Goal: Information Seeking & Learning: Learn about a topic

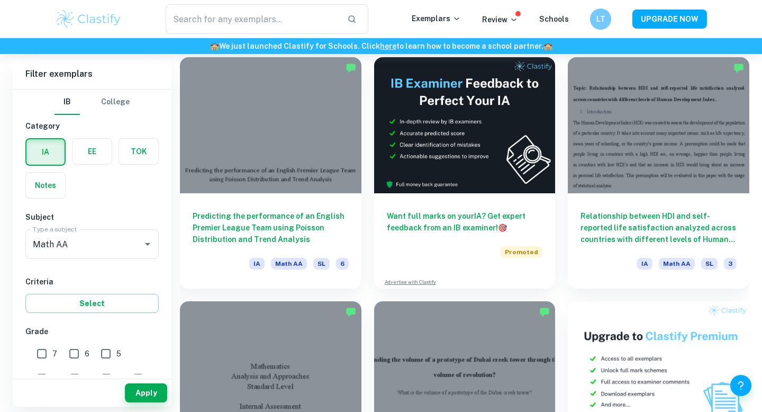
scroll to position [6900, 0]
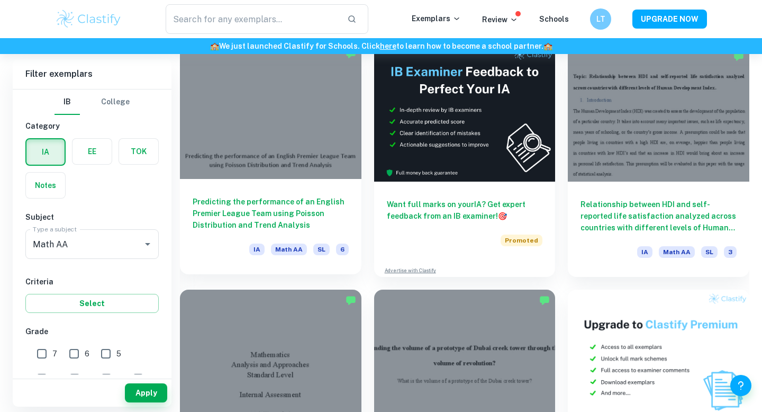
click at [219, 206] on h6 "Predicting the performance of an English Premier League Team using Poisson Dist…" at bounding box center [271, 213] width 156 height 35
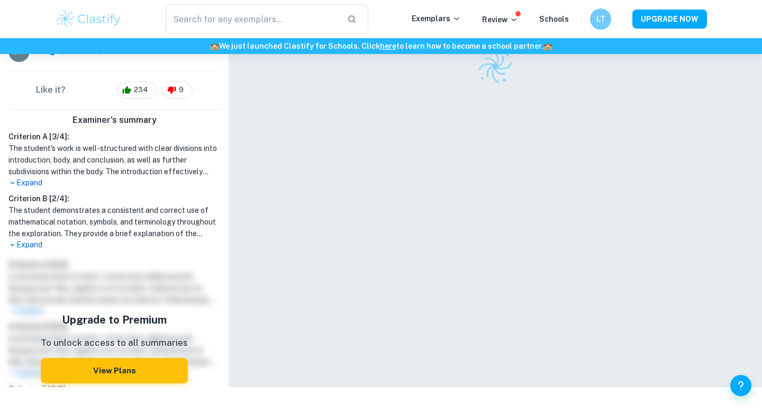
scroll to position [216, 0]
click at [23, 242] on p "Expand" at bounding box center [114, 244] width 212 height 11
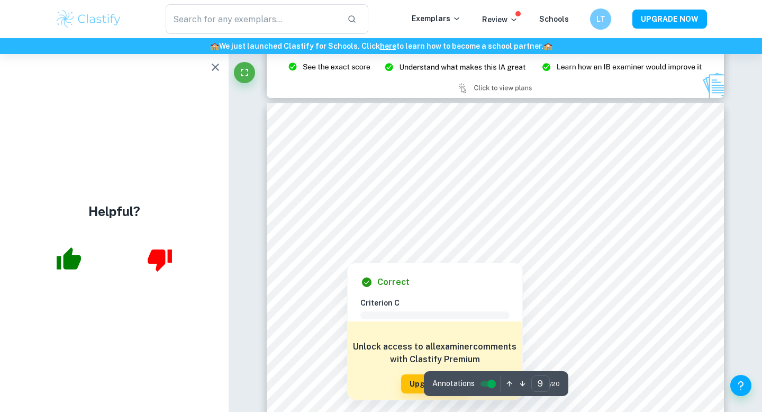
scroll to position [4969, 0]
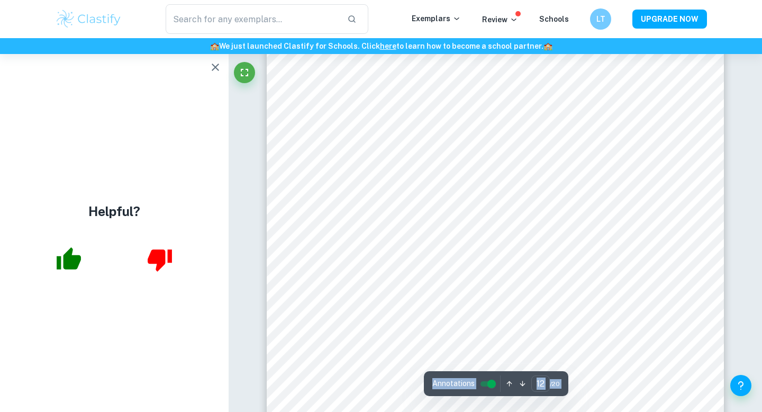
scroll to position [6989, 0]
drag, startPoint x: 336, startPoint y: 192, endPoint x: 536, endPoint y: 21, distance: 263.5
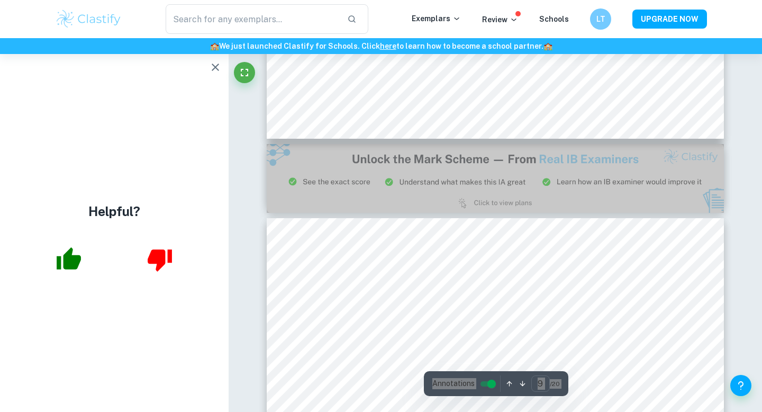
type input "8"
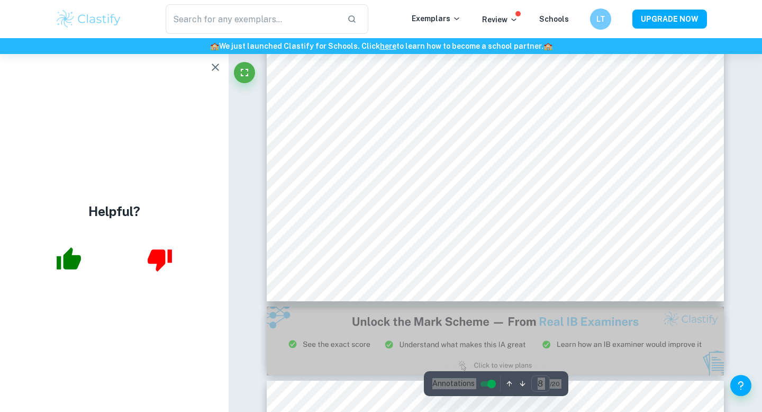
scroll to position [4672, 0]
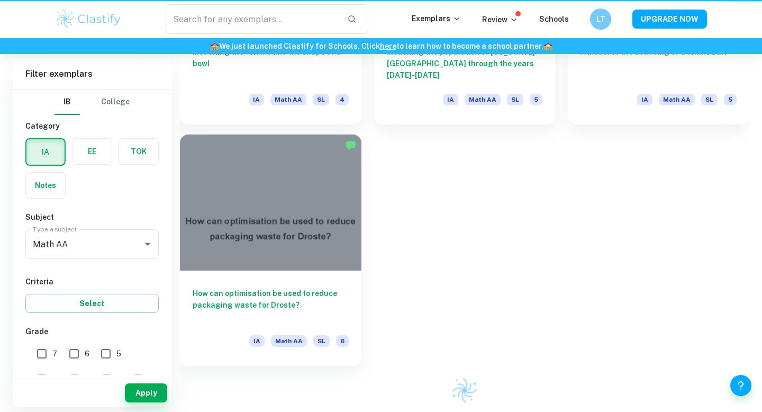
scroll to position [3880, 0]
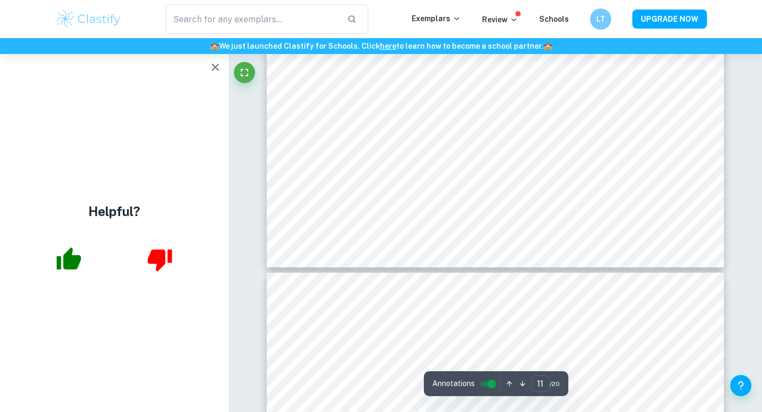
scroll to position [6585, 0]
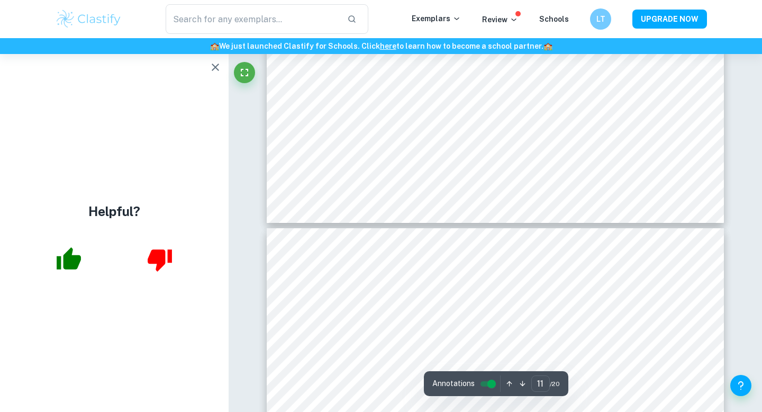
type input "12"
